Goal: Information Seeking & Learning: Learn about a topic

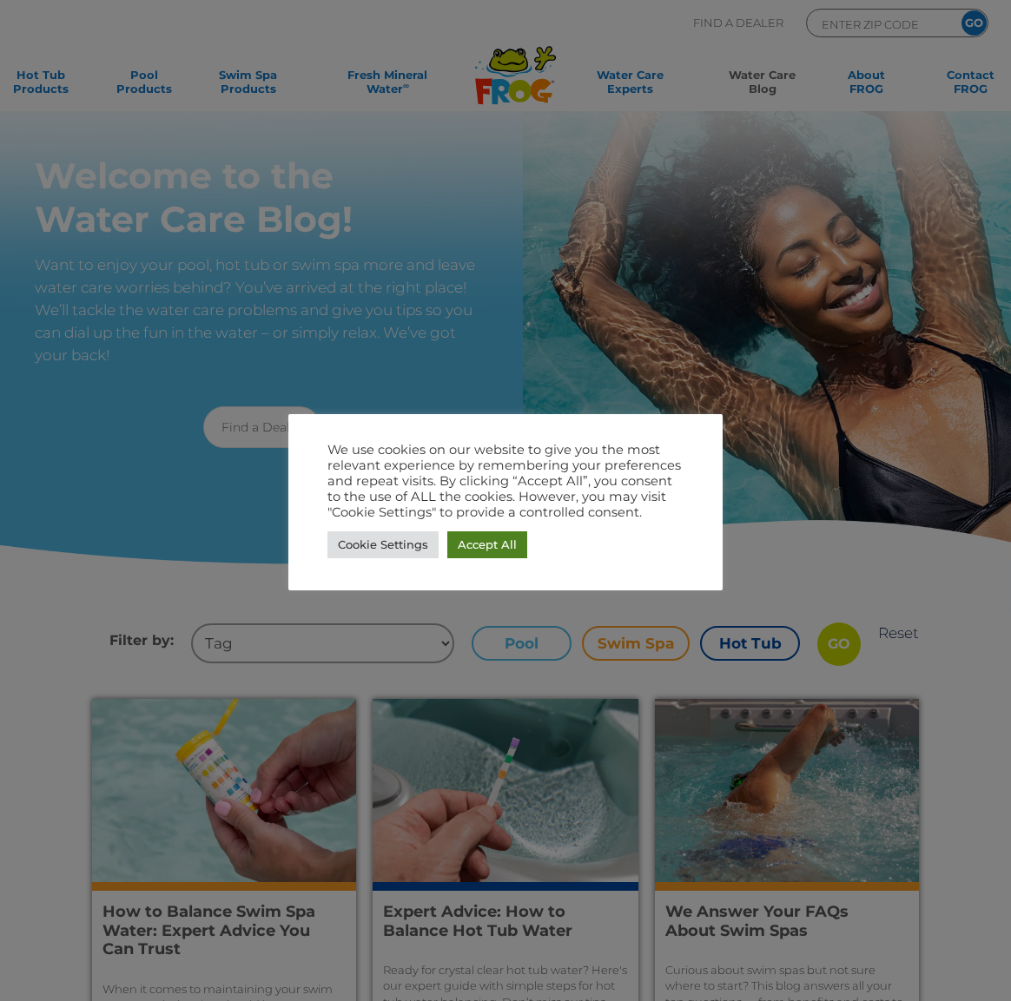
click at [499, 534] on link "Accept All" at bounding box center [487, 545] width 80 height 27
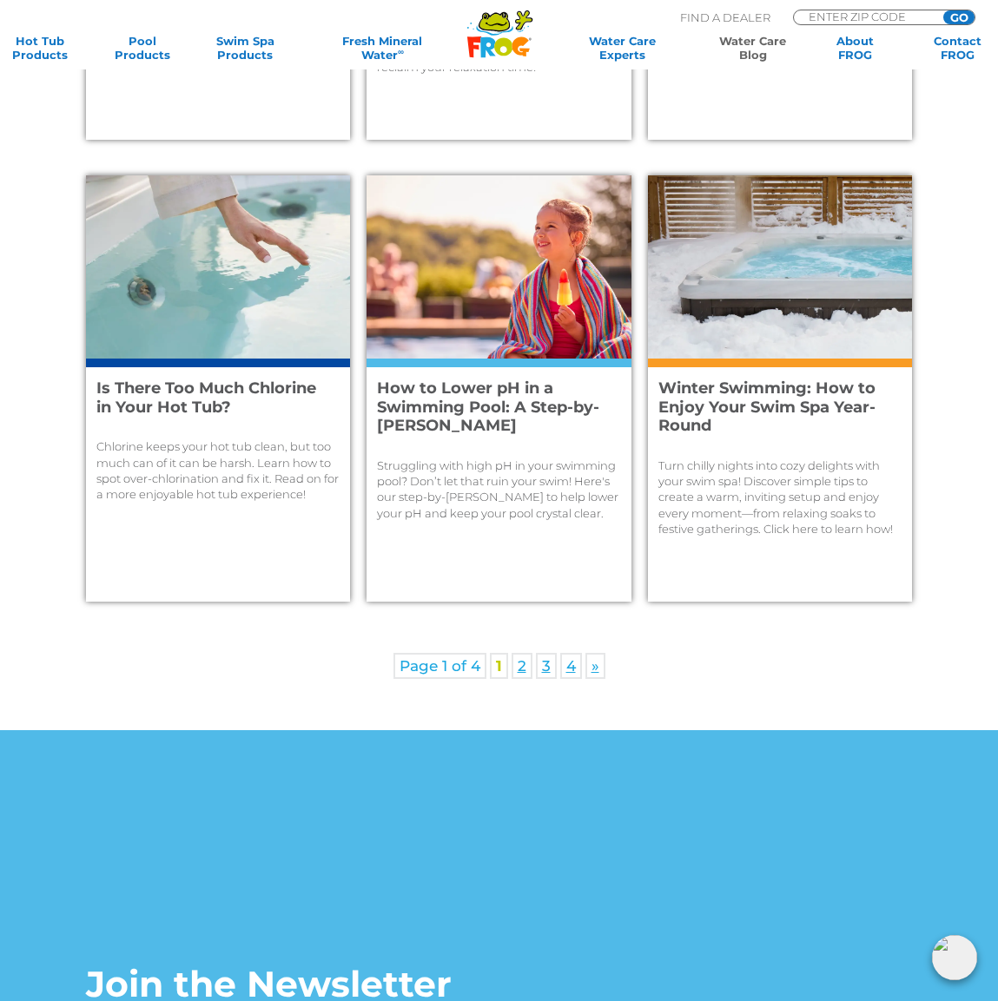
scroll to position [1911, 0]
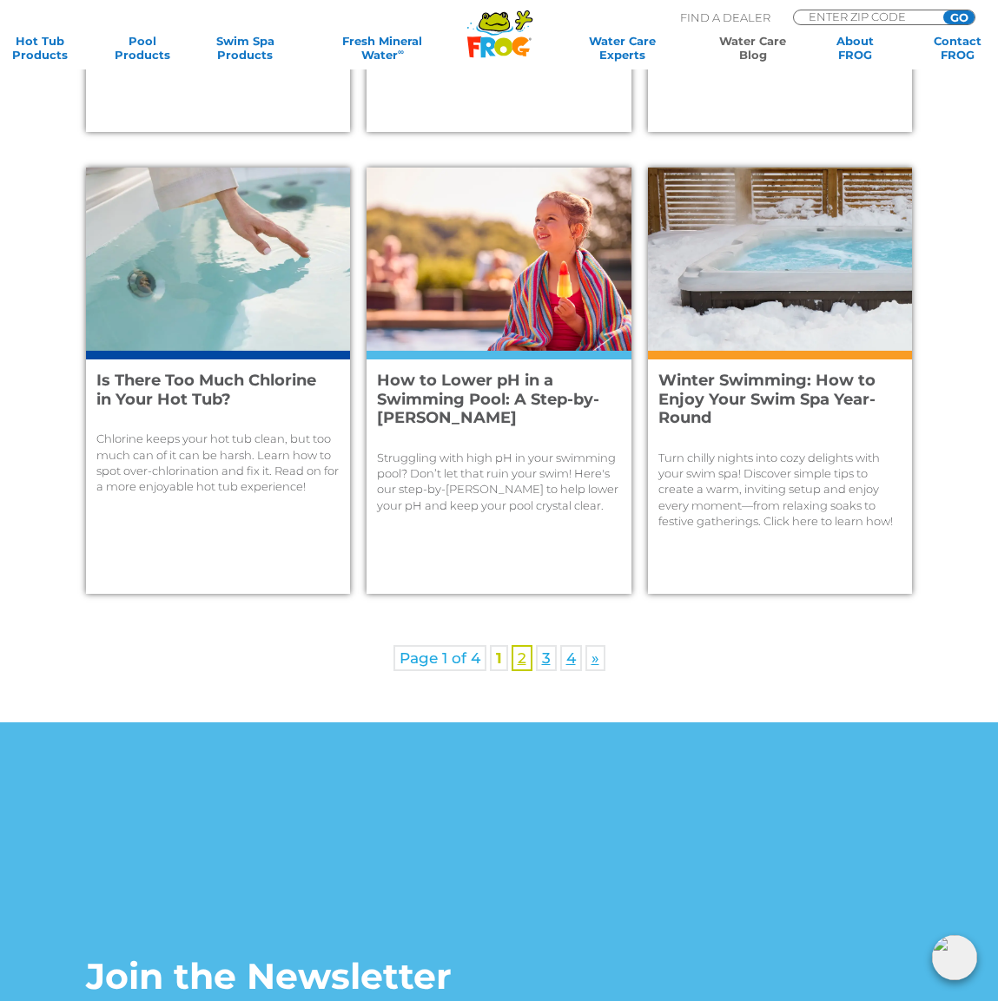
click at [523, 661] on link "2" at bounding box center [522, 658] width 21 height 26
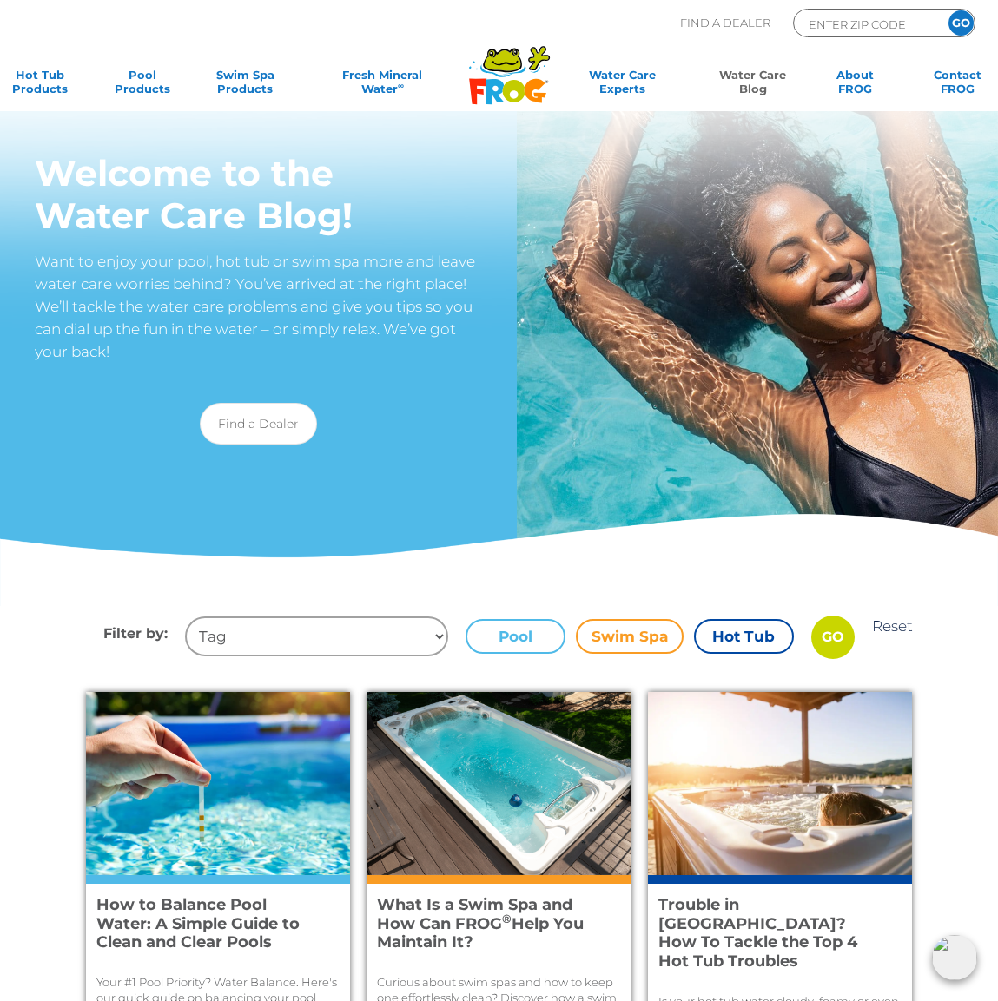
click at [521, 631] on label "Pool" at bounding box center [516, 636] width 100 height 35
click at [0, 0] on input "Pool" at bounding box center [0, 0] width 0 height 0
click at [634, 642] on label "Swim Spa" at bounding box center [630, 636] width 108 height 35
click at [0, 0] on input "Swim Spa" at bounding box center [0, 0] width 0 height 0
click at [492, 633] on label "Pool" at bounding box center [516, 636] width 100 height 35
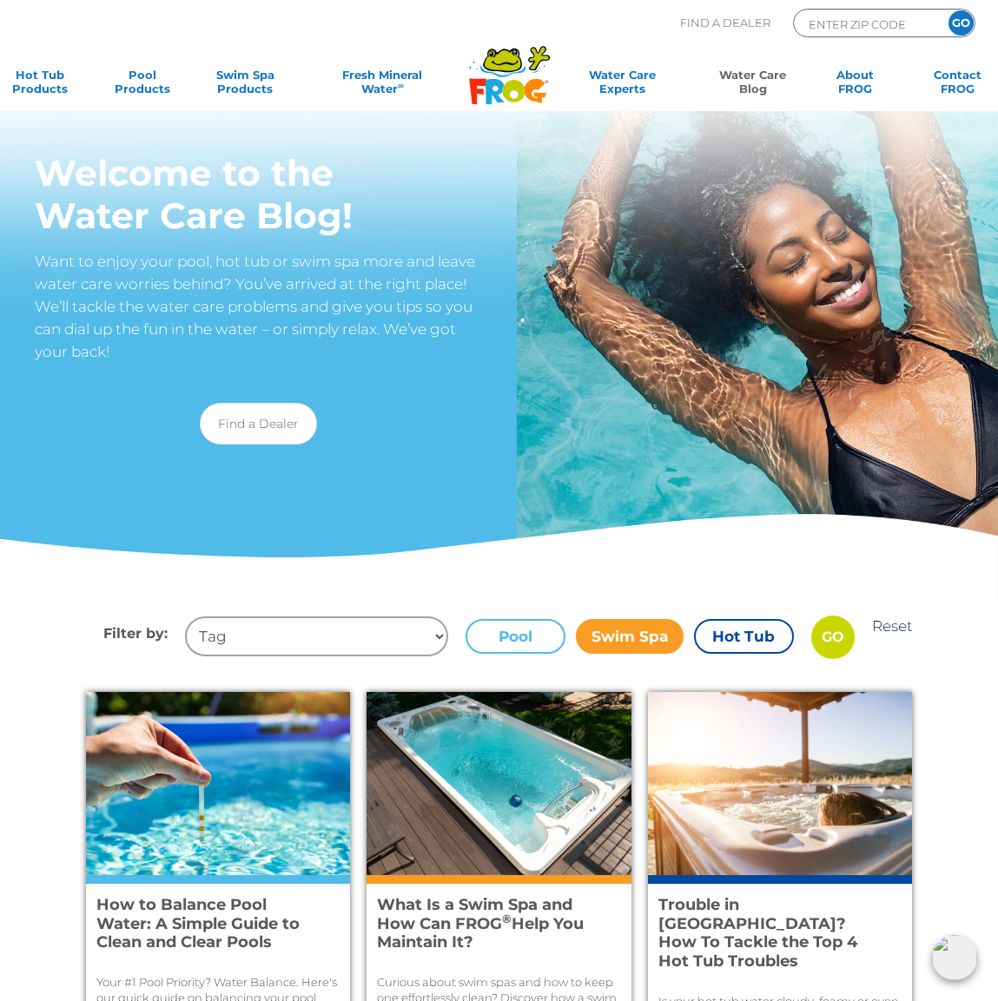
click at [0, 0] on input "Pool" at bounding box center [0, 0] width 0 height 0
click at [831, 639] on input "GO" at bounding box center [832, 637] width 43 height 43
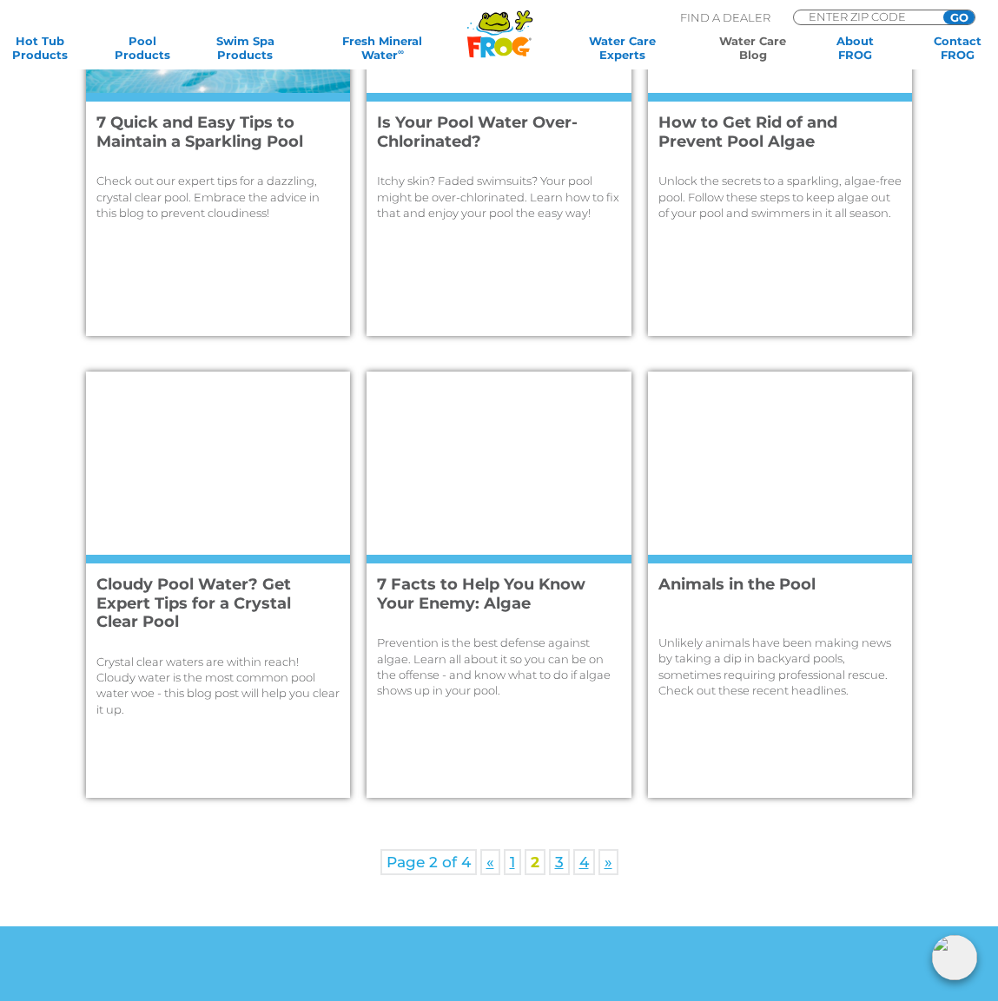
scroll to position [1737, 0]
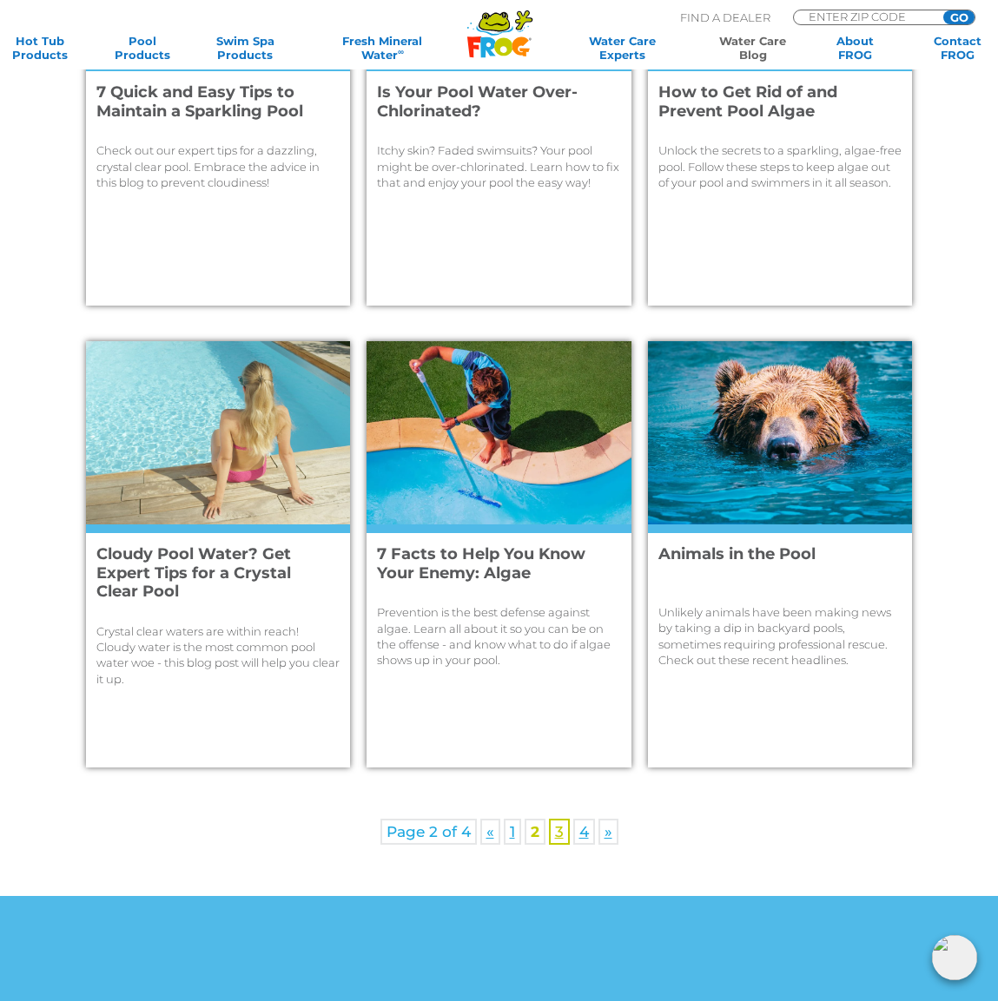
click at [553, 836] on link "3" at bounding box center [559, 832] width 21 height 26
